Goal: Transaction & Acquisition: Purchase product/service

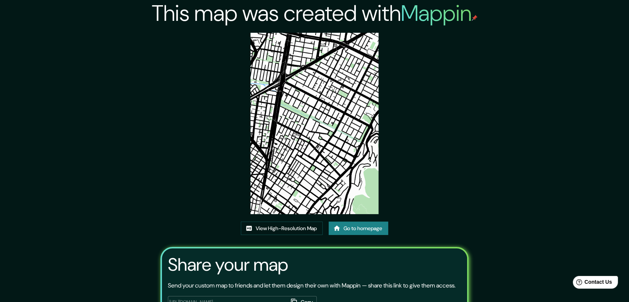
click at [352, 231] on link "Go to homepage" at bounding box center [359, 229] width 60 height 14
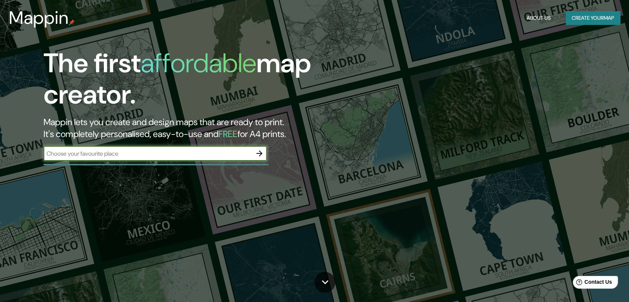
click at [136, 157] on input "text" at bounding box center [148, 153] width 209 height 9
type input "BOGOTA"
click at [266, 154] on button "button" at bounding box center [259, 153] width 15 height 15
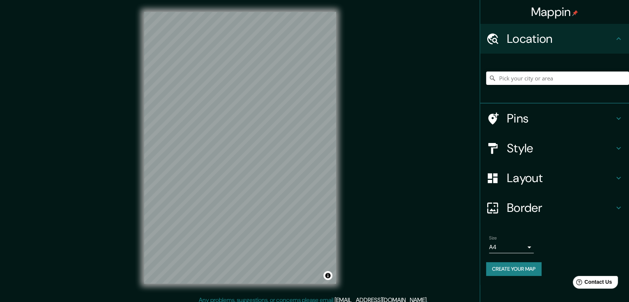
click at [514, 74] on input "Pick your city or area" at bounding box center [557, 78] width 143 height 13
type input "[GEOGRAPHIC_DATA], [GEOGRAPHIC_DATA]"
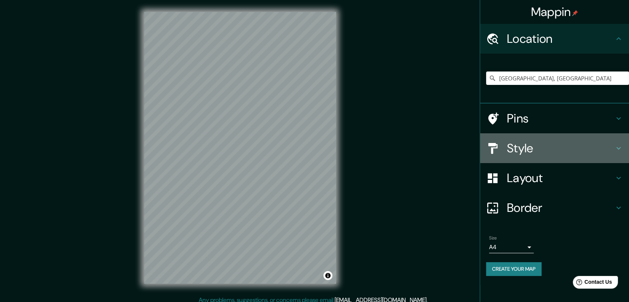
click at [600, 148] on h4 "Style" at bounding box center [560, 148] width 107 height 15
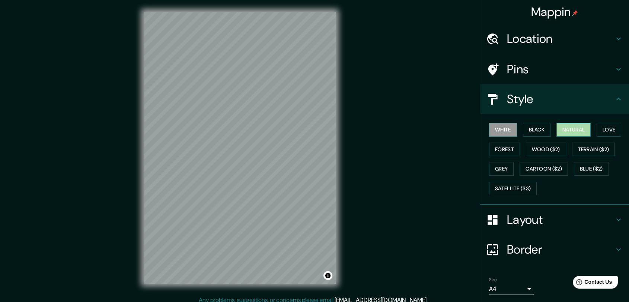
click at [568, 126] on button "Natural" at bounding box center [574, 130] width 34 height 14
click at [244, 118] on div at bounding box center [244, 116] width 6 height 6
click at [162, 88] on div at bounding box center [164, 87] width 6 height 6
click at [505, 124] on button "White" at bounding box center [503, 130] width 28 height 14
click at [506, 151] on button "Forest" at bounding box center [504, 150] width 31 height 14
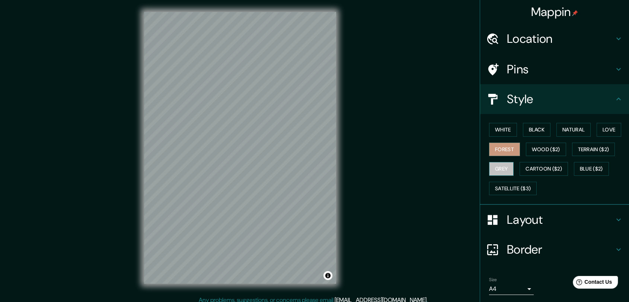
click at [500, 168] on button "Grey" at bounding box center [501, 169] width 25 height 14
click at [330, 278] on button "Toggle attribution" at bounding box center [328, 275] width 9 height 9
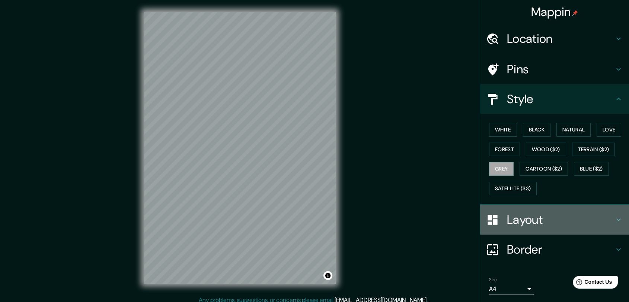
click at [619, 222] on div "Layout" at bounding box center [554, 220] width 149 height 30
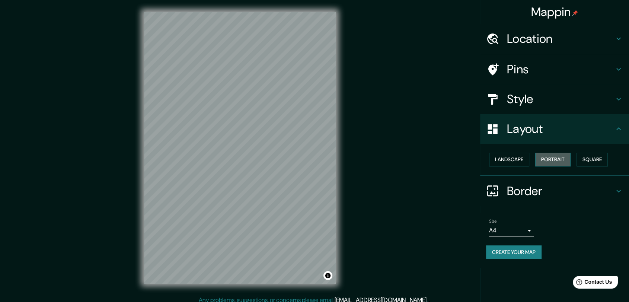
click at [560, 161] on button "Portrait" at bounding box center [553, 160] width 35 height 14
click at [512, 164] on button "Landscape" at bounding box center [509, 160] width 40 height 14
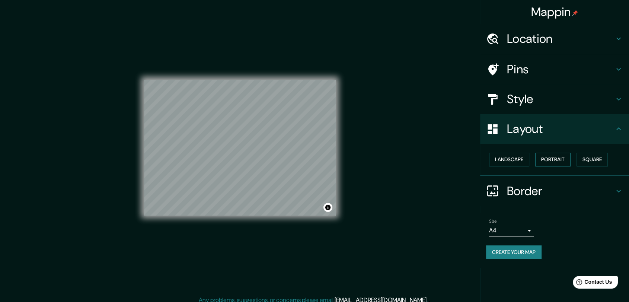
click at [554, 156] on button "Portrait" at bounding box center [553, 160] width 35 height 14
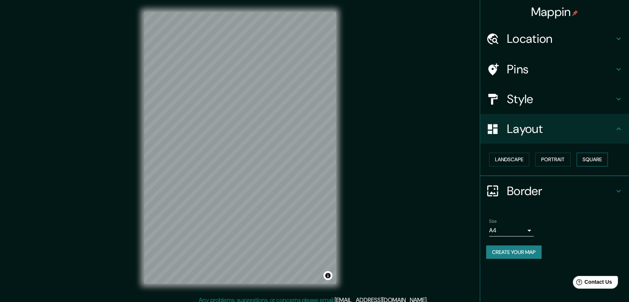
click at [595, 159] on button "Square" at bounding box center [592, 160] width 31 height 14
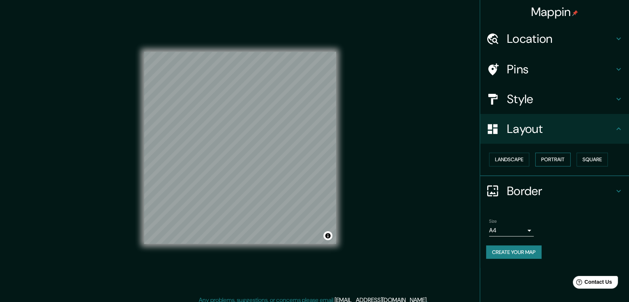
click at [563, 158] on button "Portrait" at bounding box center [553, 160] width 35 height 14
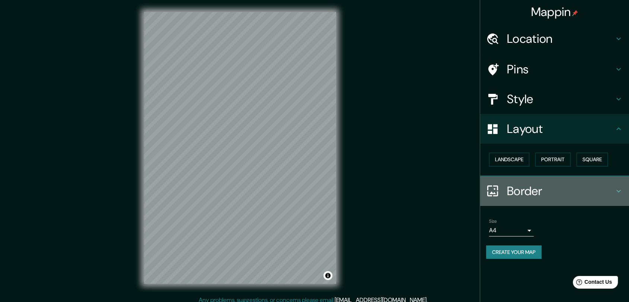
click at [539, 198] on div "Border" at bounding box center [554, 191] width 149 height 30
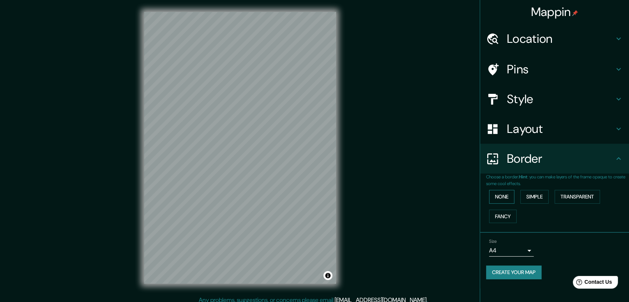
click at [511, 200] on button "None" at bounding box center [501, 197] width 25 height 14
click at [541, 196] on button "Simple" at bounding box center [535, 197] width 28 height 14
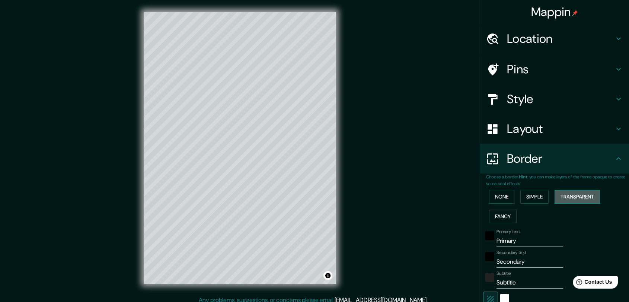
click at [558, 197] on button "Transparent" at bounding box center [577, 197] width 45 height 14
click at [495, 217] on button "Fancy" at bounding box center [503, 217] width 28 height 14
click at [503, 193] on button "None" at bounding box center [501, 197] width 25 height 14
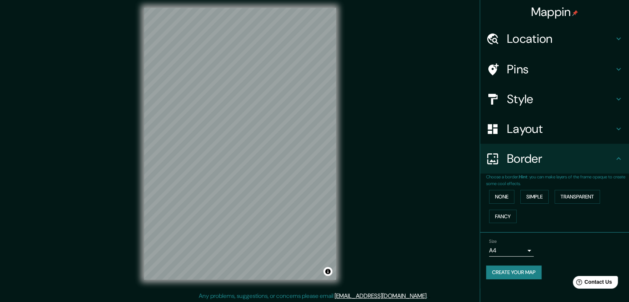
scroll to position [6, 0]
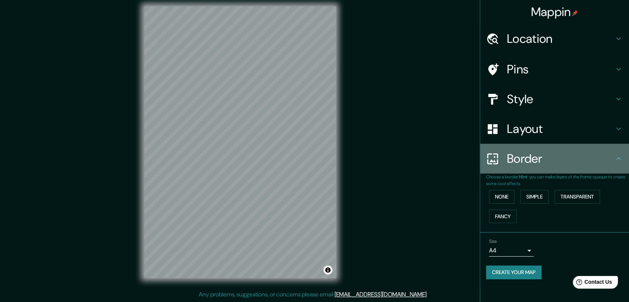
click at [613, 161] on h4 "Border" at bounding box center [560, 158] width 107 height 15
click at [623, 160] on div "Border" at bounding box center [554, 159] width 149 height 30
click at [619, 158] on icon at bounding box center [618, 158] width 9 height 9
click at [618, 158] on icon at bounding box center [618, 158] width 9 height 9
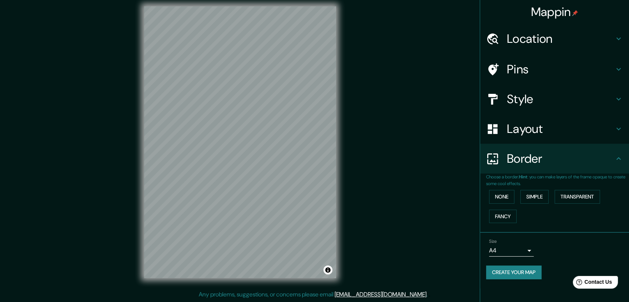
click at [618, 158] on icon at bounding box center [618, 158] width 9 height 9
click at [617, 158] on icon at bounding box center [618, 158] width 9 height 9
click at [536, 166] on h4 "Border" at bounding box center [560, 158] width 107 height 15
click at [537, 96] on h4 "Style" at bounding box center [560, 99] width 107 height 15
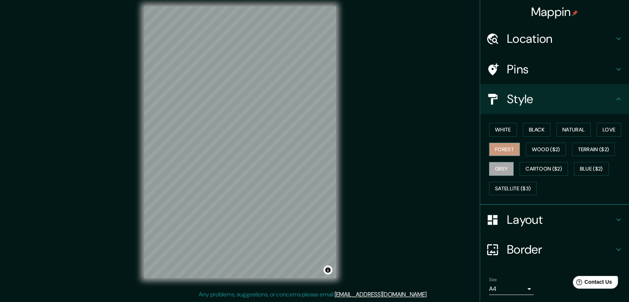
click at [504, 146] on button "Forest" at bounding box center [504, 150] width 31 height 14
click at [535, 131] on button "Black" at bounding box center [537, 130] width 28 height 14
click at [221, 118] on div at bounding box center [224, 115] width 6 height 6
click at [226, 115] on div at bounding box center [226, 116] width 6 height 6
click at [505, 190] on button "Satellite ($3)" at bounding box center [513, 189] width 48 height 14
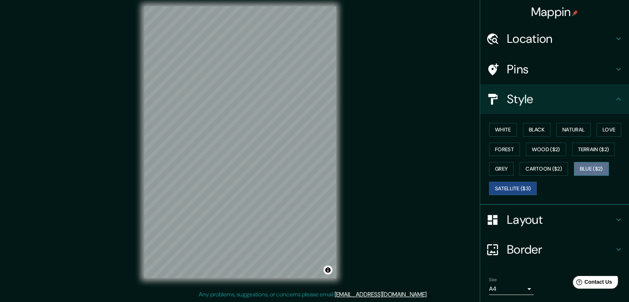
click at [588, 168] on button "Blue ($2)" at bounding box center [591, 169] width 35 height 14
click at [498, 168] on button "Grey" at bounding box center [501, 169] width 25 height 14
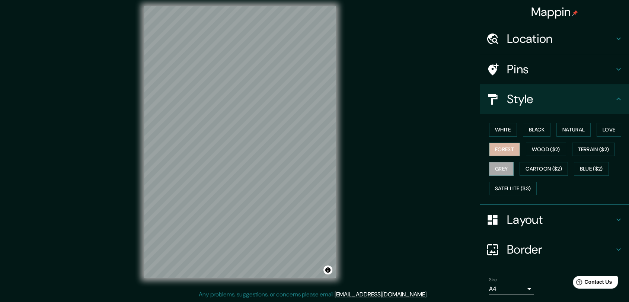
click at [498, 153] on button "Forest" at bounding box center [504, 150] width 31 height 14
click at [544, 147] on button "Wood ($2)" at bounding box center [546, 150] width 40 height 14
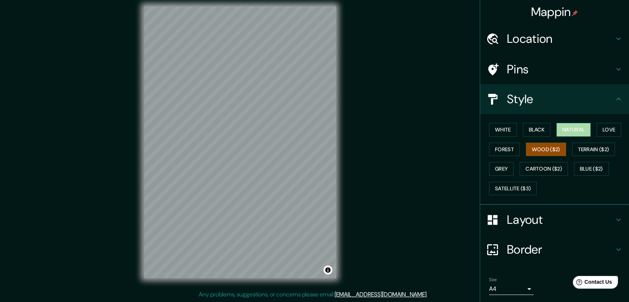
click at [572, 131] on button "Natural" at bounding box center [574, 130] width 34 height 14
click at [607, 128] on button "Love" at bounding box center [609, 130] width 25 height 14
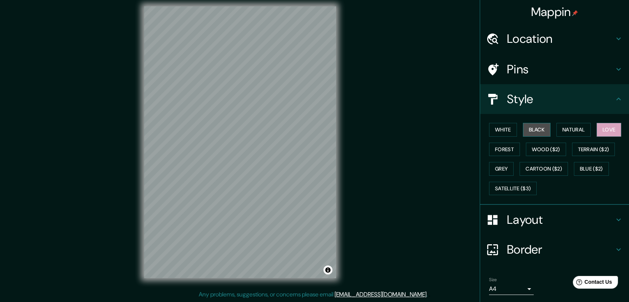
click at [528, 134] on button "Black" at bounding box center [537, 130] width 28 height 14
click at [507, 133] on button "White" at bounding box center [503, 130] width 28 height 14
click at [609, 132] on button "Love" at bounding box center [609, 130] width 25 height 14
click at [492, 163] on button "Grey" at bounding box center [501, 169] width 25 height 14
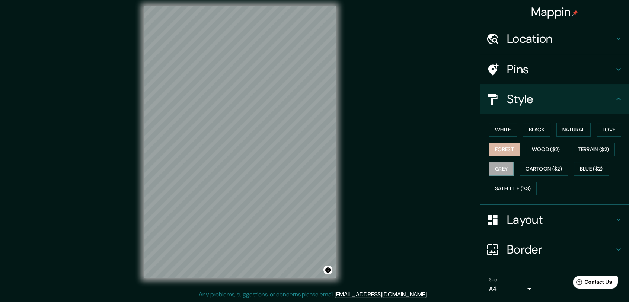
click at [495, 150] on button "Forest" at bounding box center [504, 150] width 31 height 14
click at [526, 149] on button "Wood ($2)" at bounding box center [546, 150] width 40 height 14
click at [501, 165] on button "Grey" at bounding box center [501, 169] width 25 height 14
drag, startPoint x: 345, startPoint y: 194, endPoint x: 420, endPoint y: 161, distance: 82.7
click at [420, 161] on div "Mappin Location [GEOGRAPHIC_DATA], [GEOGRAPHIC_DATA] [GEOGRAPHIC_DATA] [GEOGRAP…" at bounding box center [314, 148] width 629 height 308
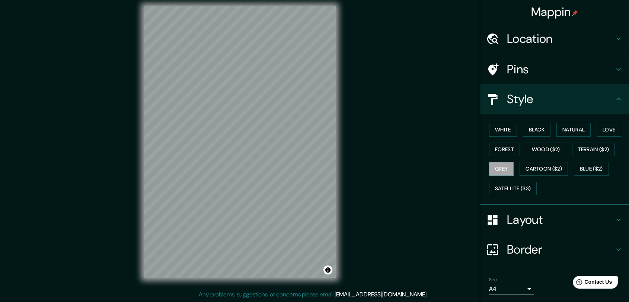
scroll to position [24, 0]
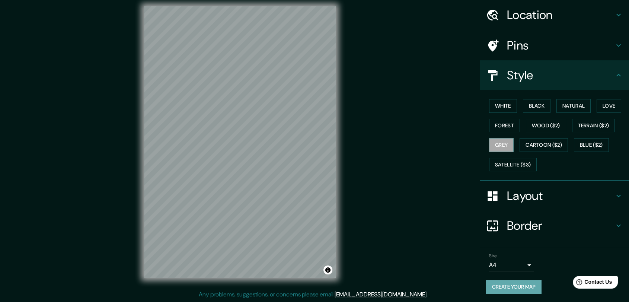
click at [520, 290] on button "Create your map" at bounding box center [513, 287] width 55 height 14
click at [498, 288] on button "Create your map" at bounding box center [513, 287] width 55 height 14
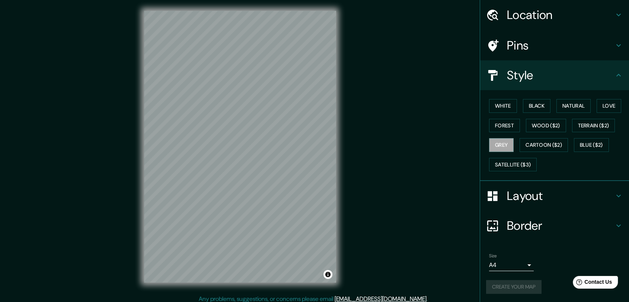
scroll to position [0, 0]
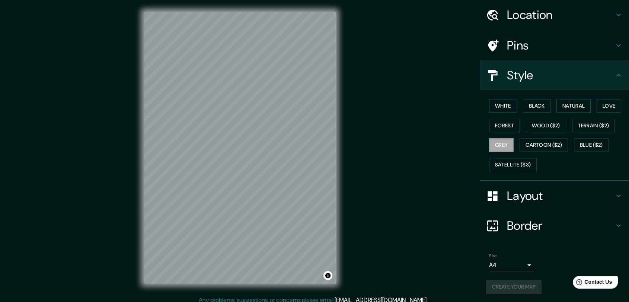
click at [499, 286] on div "Create your map" at bounding box center [554, 287] width 137 height 14
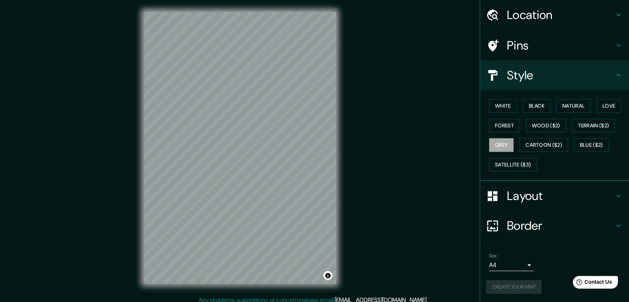
click at [499, 286] on div "Create your map" at bounding box center [554, 287] width 137 height 14
click at [499, 286] on button "Create your map" at bounding box center [513, 287] width 55 height 14
click at [495, 104] on button "White" at bounding box center [503, 106] width 28 height 14
click at [541, 101] on button "Black" at bounding box center [537, 106] width 28 height 14
click at [576, 105] on button "Natural" at bounding box center [574, 106] width 34 height 14
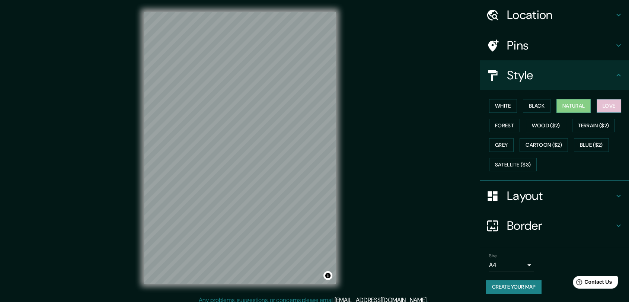
click at [599, 105] on button "Love" at bounding box center [609, 106] width 25 height 14
click at [511, 289] on button "Create your map" at bounding box center [513, 287] width 55 height 14
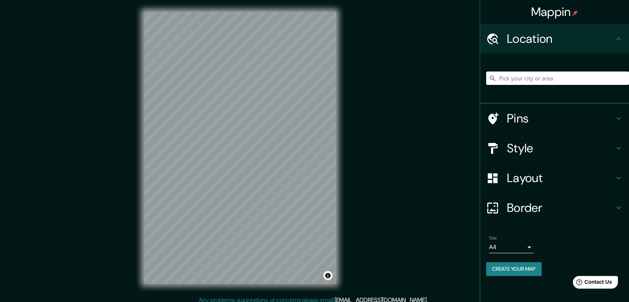
click at [576, 80] on input "Pick your city or area" at bounding box center [557, 78] width 143 height 13
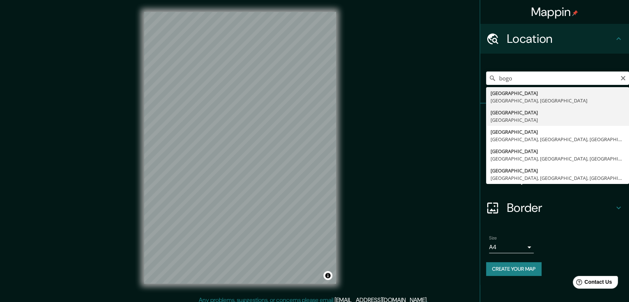
type input "[GEOGRAPHIC_DATA], [GEOGRAPHIC_DATA]"
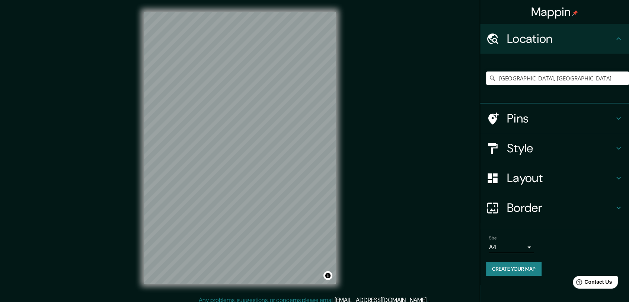
click at [579, 145] on h4 "Style" at bounding box center [560, 148] width 107 height 15
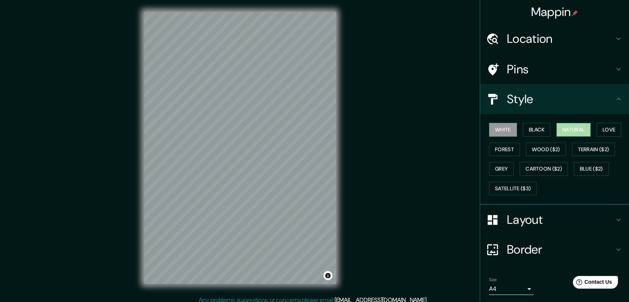
click at [569, 124] on button "Natural" at bounding box center [574, 130] width 34 height 14
click at [499, 146] on button "Forest" at bounding box center [504, 150] width 31 height 14
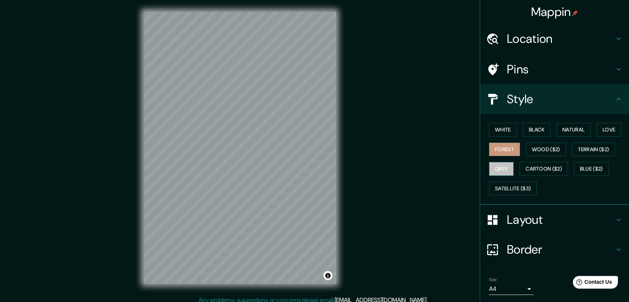
click at [491, 165] on button "Grey" at bounding box center [501, 169] width 25 height 14
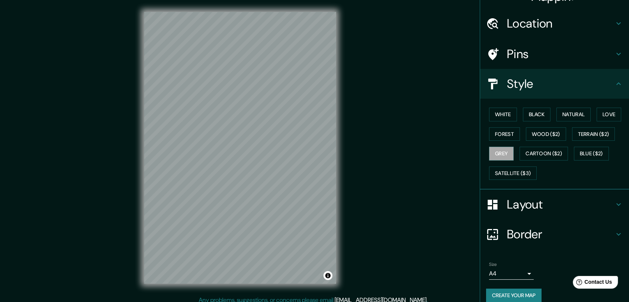
scroll to position [24, 0]
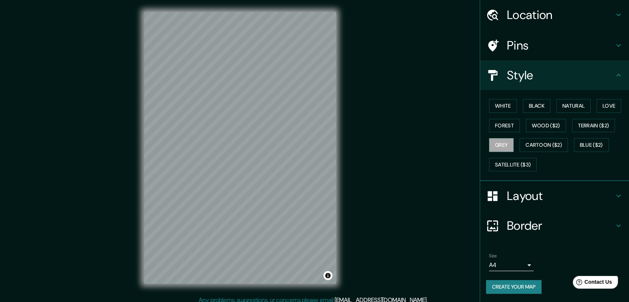
drag, startPoint x: 514, startPoint y: 294, endPoint x: 512, endPoint y: 288, distance: 6.4
click at [512, 289] on div "Size A4 single Create your map" at bounding box center [554, 275] width 137 height 50
click at [512, 287] on button "Create your map" at bounding box center [513, 287] width 55 height 14
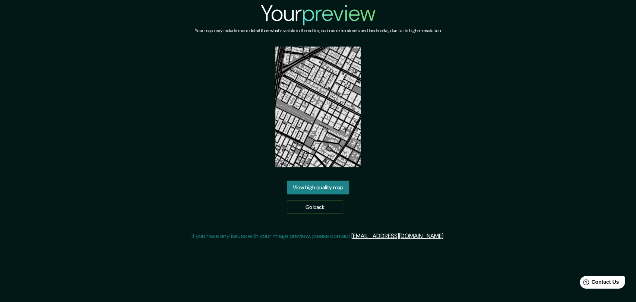
click at [301, 130] on img at bounding box center [318, 107] width 86 height 121
click at [314, 129] on img at bounding box center [318, 107] width 86 height 121
click at [334, 185] on link "View high quality map" at bounding box center [318, 188] width 62 height 14
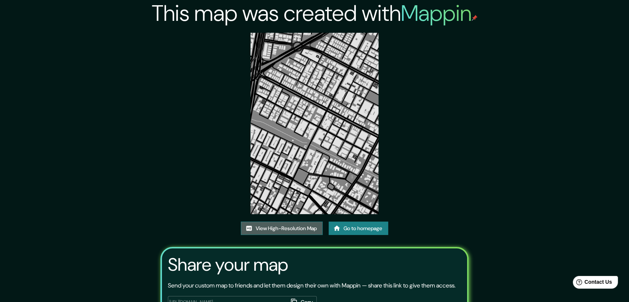
click at [296, 225] on link "View High-Resolution Map" at bounding box center [282, 229] width 82 height 14
